Goal: Book appointment/travel/reservation

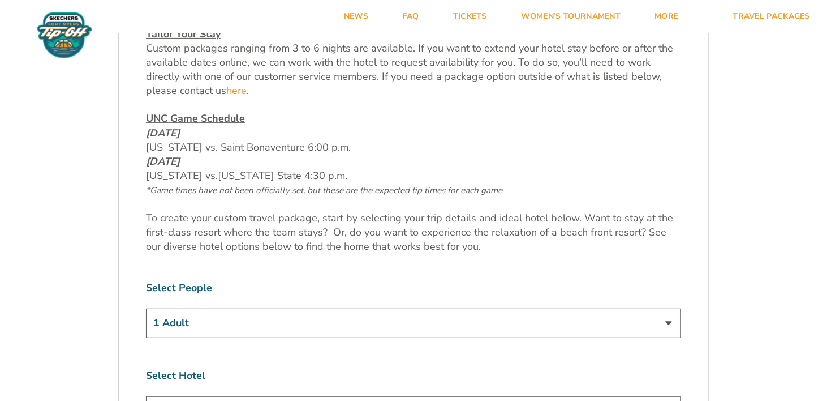
scroll to position [226, 0]
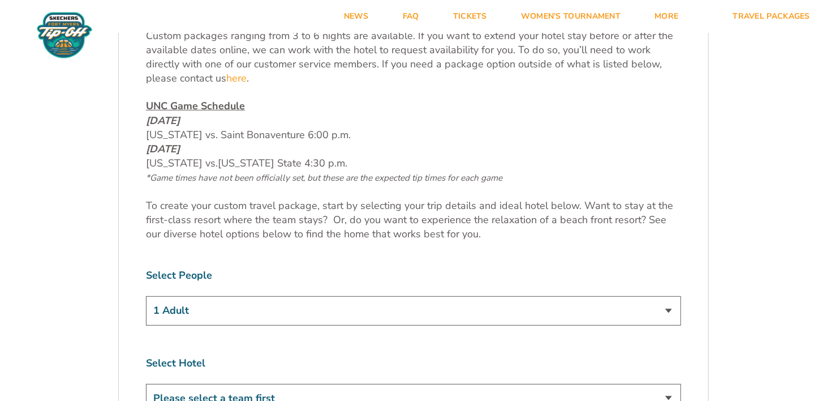
click at [668, 308] on select "1 Adult 2 Adults 3 Adults 4 Adults 2 Adults + 1 Child 2 Adults + 2 Children 2 A…" at bounding box center [413, 310] width 535 height 29
select select "2 Adults + 1 Child"
click at [146, 296] on select "1 Adult 2 Adults 3 Adults 4 Adults 2 Adults + 1 Child 2 Adults + 2 Children 2 A…" at bounding box center [413, 310] width 535 height 29
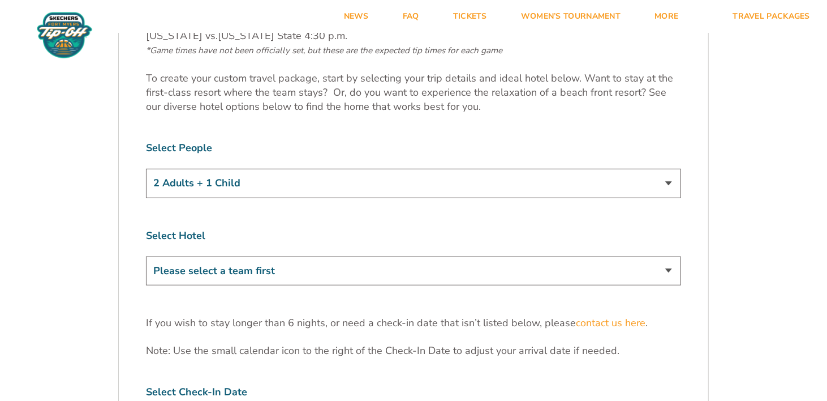
scroll to position [396, 0]
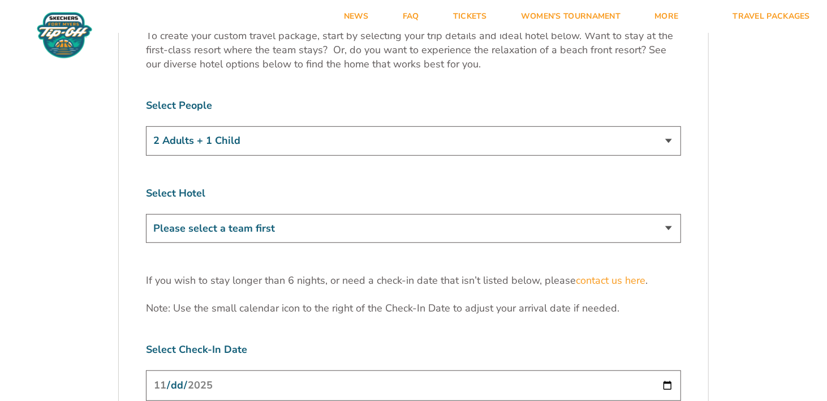
click at [670, 226] on select "Please select a team first" at bounding box center [413, 228] width 535 height 29
click at [670, 225] on select "Please select a team first" at bounding box center [413, 228] width 535 height 29
click at [304, 222] on select "Please select a team first" at bounding box center [413, 228] width 535 height 29
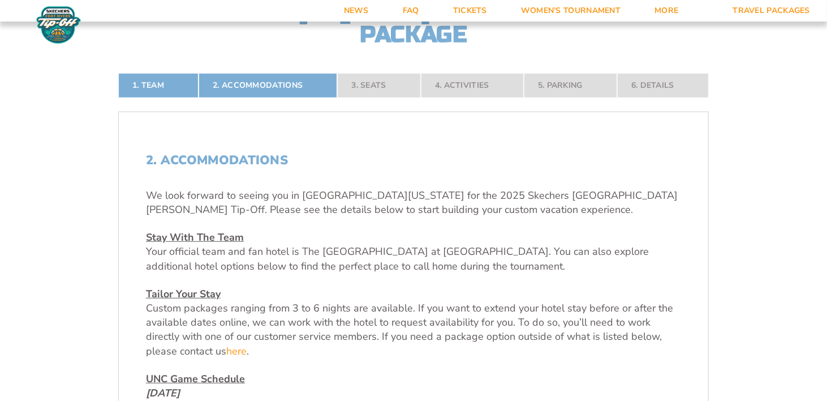
scroll to position [235, 0]
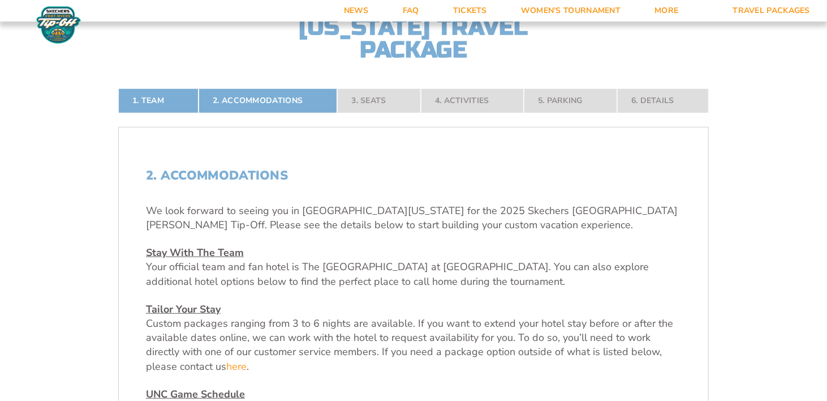
click at [374, 102] on nav "1. Team 2. Accommodations 3. Seats 4. Activities 5. Parking 6. Details" at bounding box center [413, 100] width 591 height 25
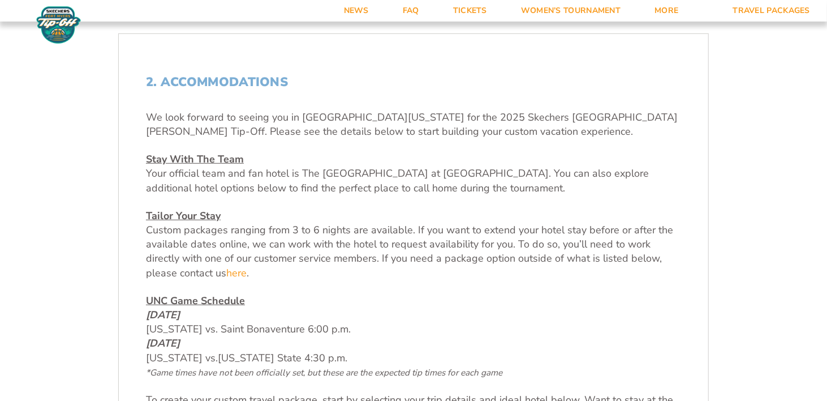
scroll to position [349, 0]
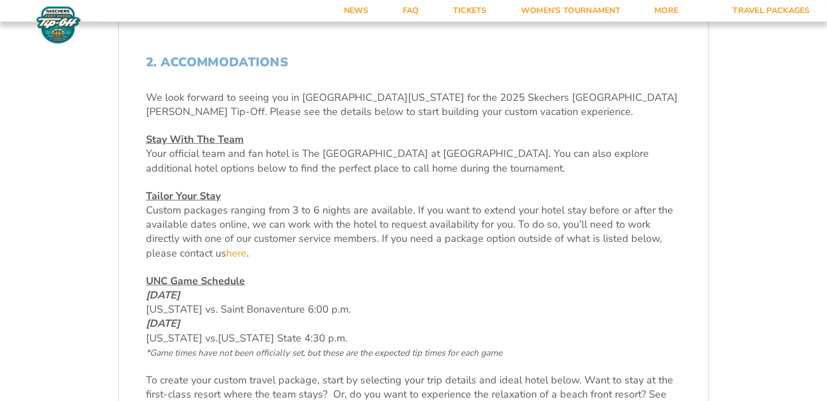
click at [157, 139] on u "Stay With The Team" at bounding box center [195, 139] width 98 height 14
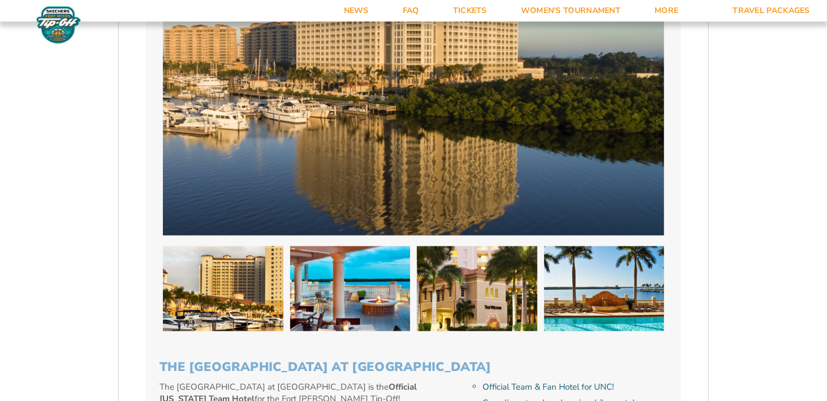
scroll to position [1028, 0]
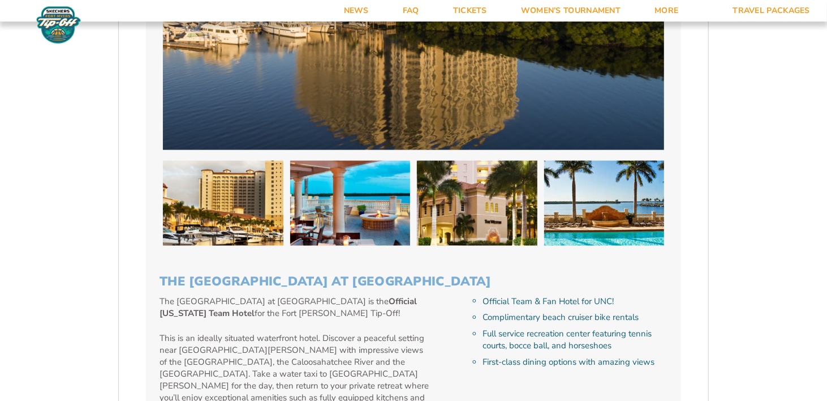
click at [290, 172] on img at bounding box center [350, 203] width 121 height 85
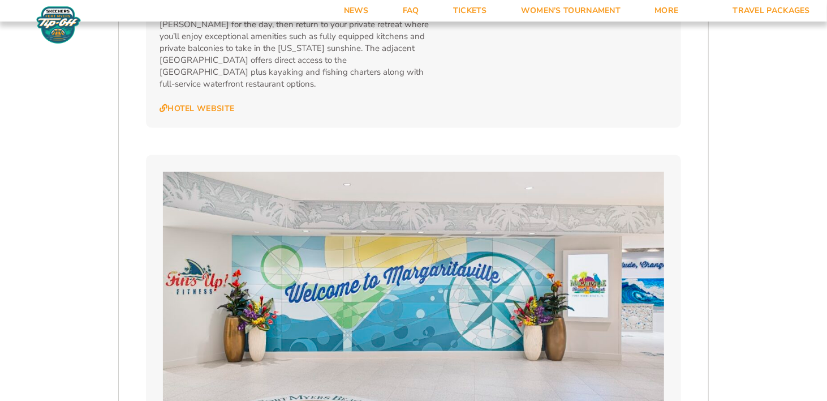
scroll to position [1367, 0]
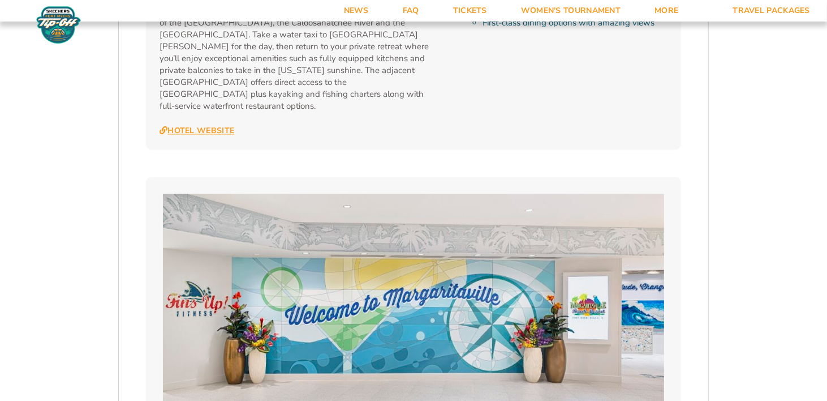
click at [203, 126] on link "Hotel Website" at bounding box center [197, 131] width 75 height 10
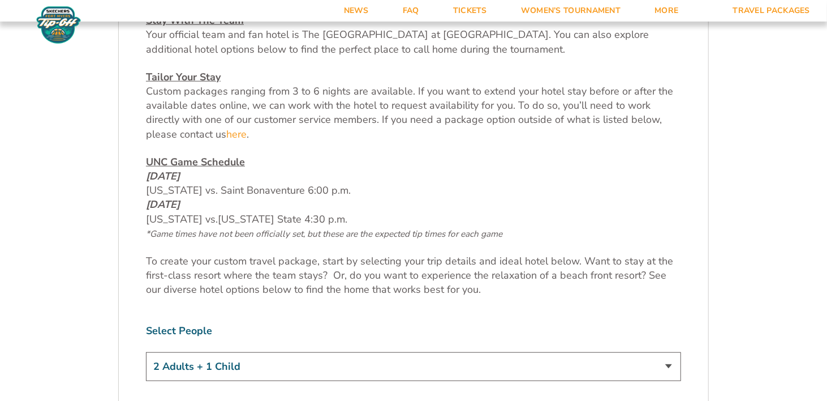
scroll to position [518, 0]
